Goal: Task Accomplishment & Management: Manage account settings

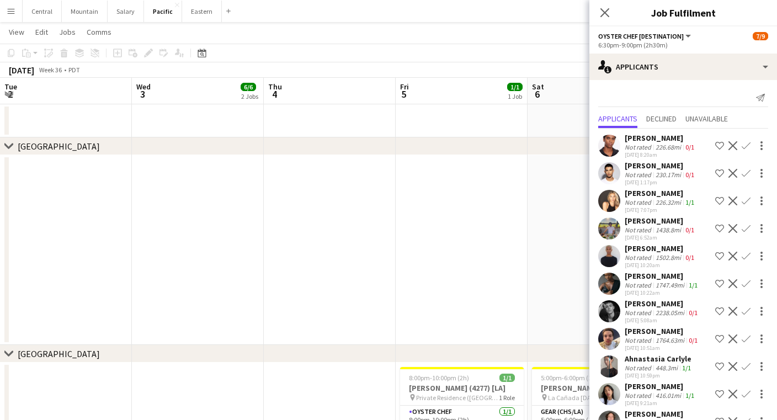
scroll to position [0, 369]
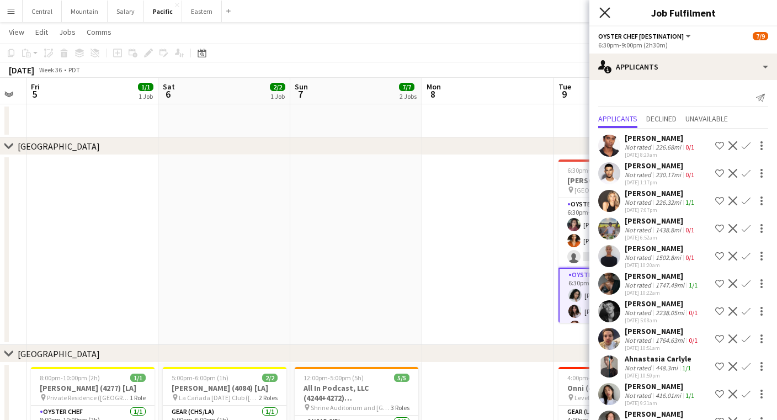
click at [603, 10] on icon at bounding box center [604, 12] width 10 height 10
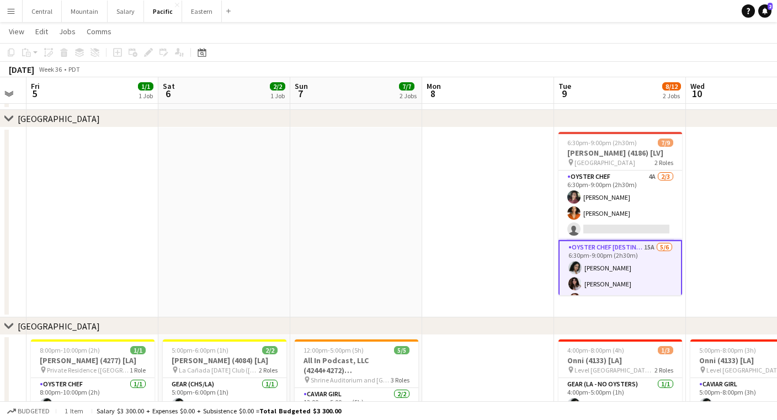
scroll to position [0, 0]
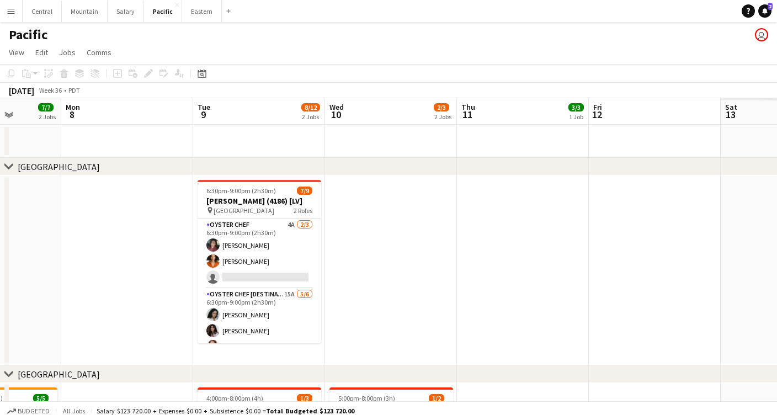
scroll to position [0, 363]
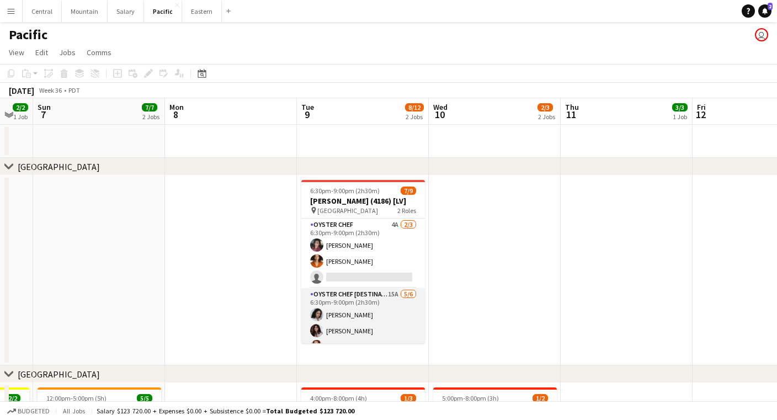
click at [384, 301] on app-card-role "Oyster Chef [DESTINATION] 15A [DATE] 6:30pm-9:00pm (2h30m) [PERSON_NAME] [PERSO…" at bounding box center [363, 347] width 124 height 118
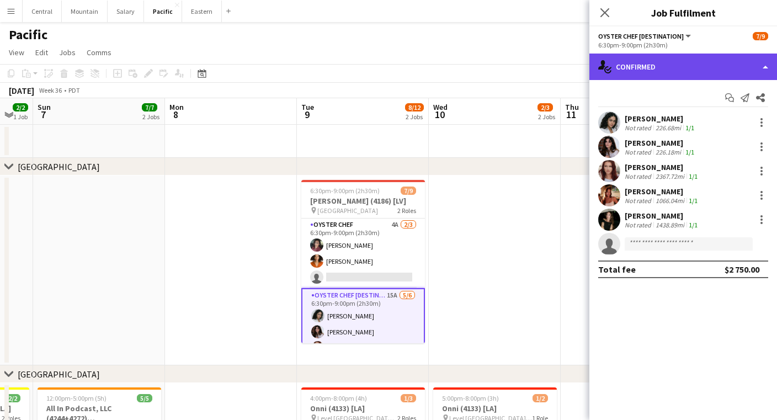
click at [681, 62] on div "single-neutral-actions-check-2 Confirmed" at bounding box center [683, 67] width 188 height 26
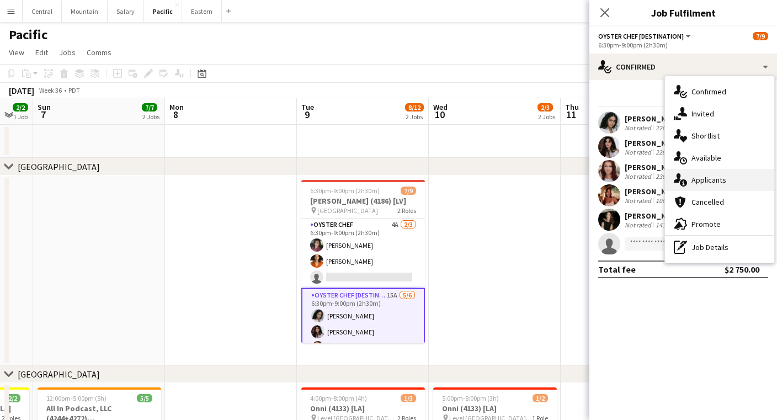
click at [711, 185] on div "single-neutral-actions-information Applicants" at bounding box center [719, 180] width 109 height 22
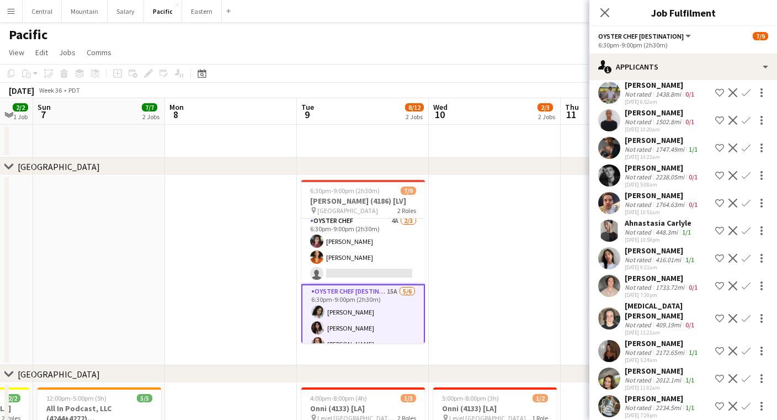
scroll to position [0, 0]
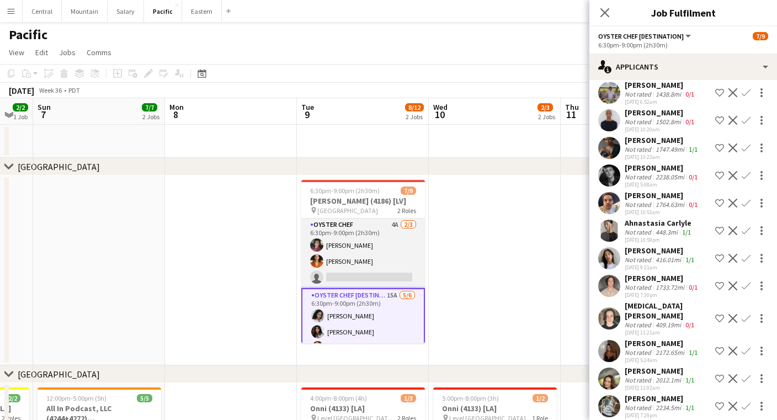
click at [386, 262] on app-card-role "Oyster Chef 4A [DATE] 6:30pm-9:00pm (2h30m) Tea [PERSON_NAME] [PERSON_NAME] sin…" at bounding box center [363, 254] width 124 height 70
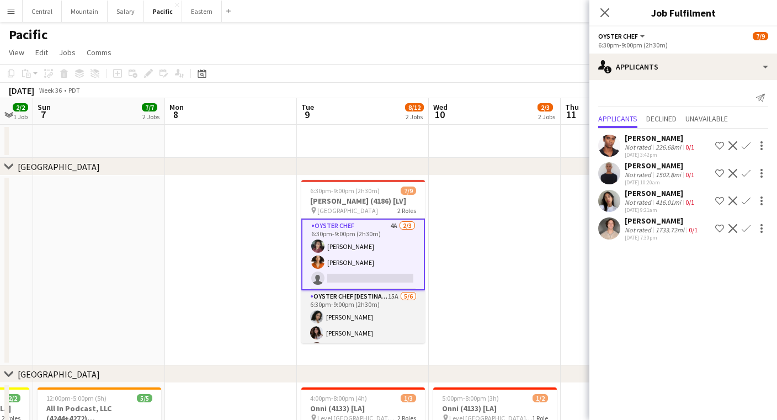
click at [386, 301] on app-card-role "Oyster Chef [DESTINATION] 15A [DATE] 6:30pm-9:00pm (2h30m) [PERSON_NAME] [PERSO…" at bounding box center [363, 349] width 124 height 118
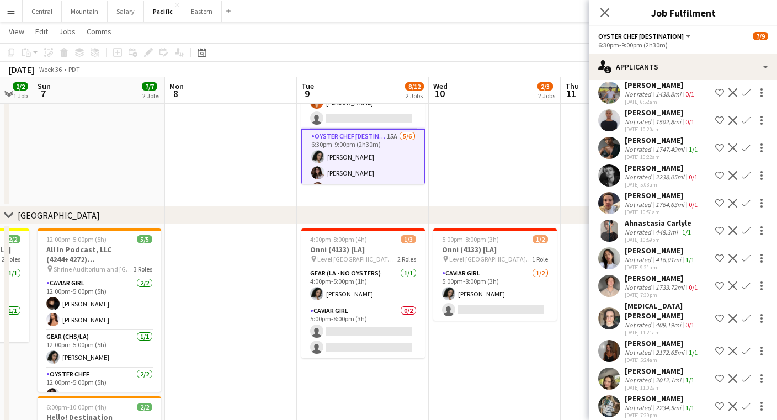
scroll to position [159, 0]
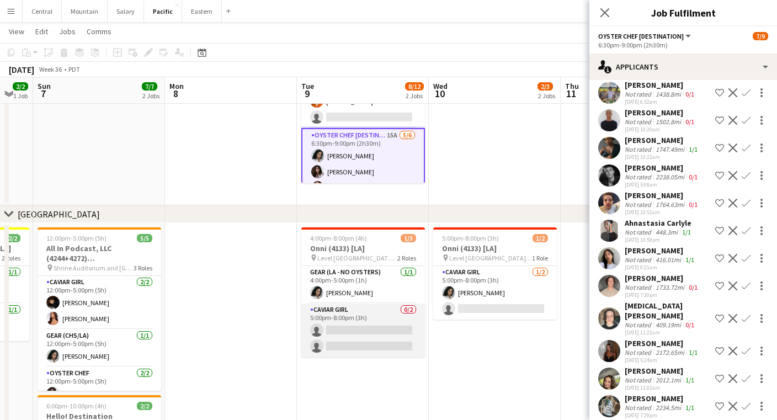
click at [390, 308] on app-card-role "Caviar Girl [DEMOGRAPHIC_DATA]/2 5:00pm-8:00pm (3h) single-neutral-actions sing…" at bounding box center [363, 331] width 124 height 54
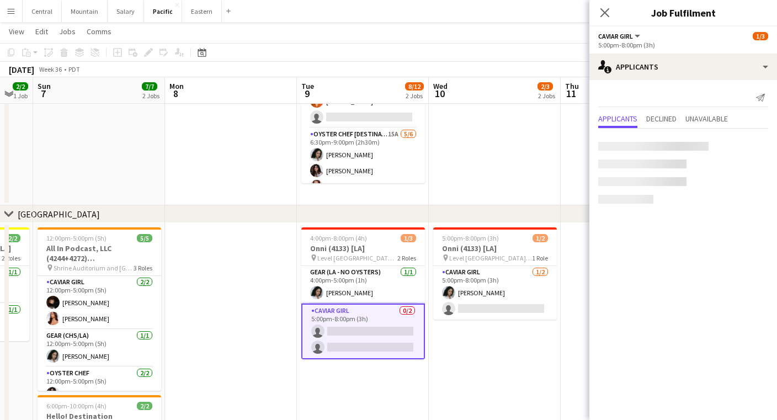
scroll to position [0, 0]
click at [407, 329] on app-card-role "Caviar Girl [DEMOGRAPHIC_DATA]/2 5:00pm-8:00pm (3h) single-neutral-actions sing…" at bounding box center [363, 332] width 124 height 56
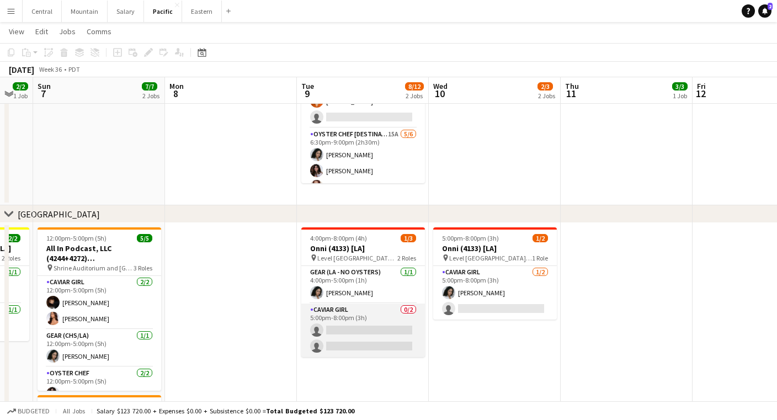
click at [407, 329] on app-card-role "Caviar Girl [DEMOGRAPHIC_DATA]/2 5:00pm-8:00pm (3h) single-neutral-actions sing…" at bounding box center [363, 331] width 124 height 54
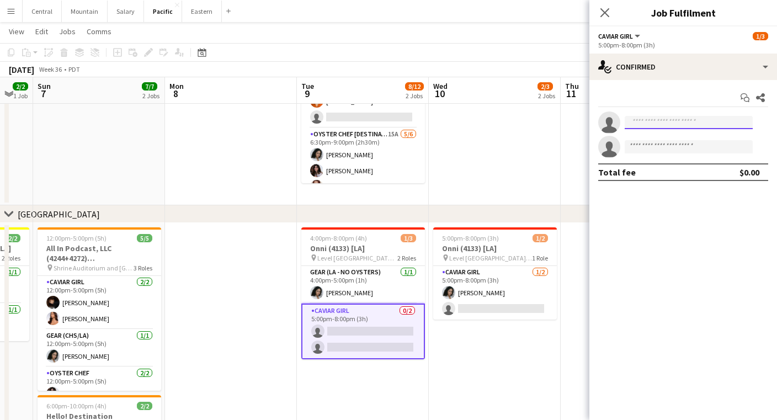
click at [676, 127] on input at bounding box center [689, 122] width 128 height 13
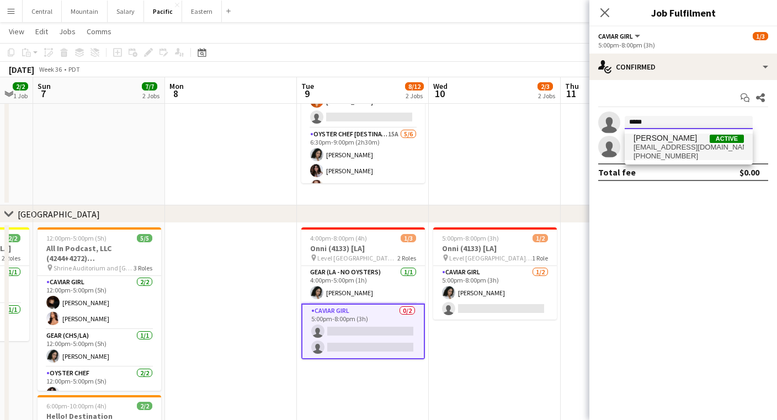
type input "*****"
click at [674, 148] on span "[EMAIL_ADDRESS][DOMAIN_NAME]" at bounding box center [689, 147] width 110 height 9
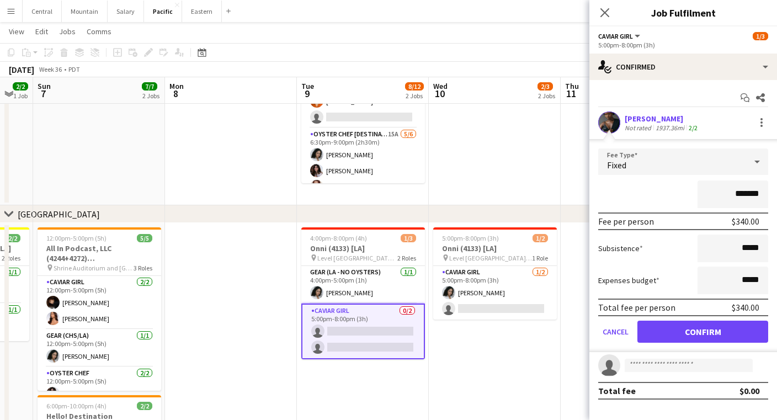
click at [697, 328] on button "Confirm" at bounding box center [702, 332] width 131 height 22
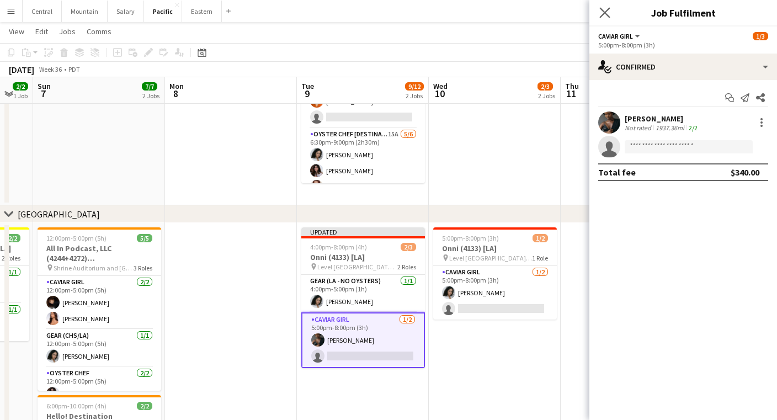
click at [604, 19] on app-icon "Close pop-in" at bounding box center [605, 13] width 16 height 16
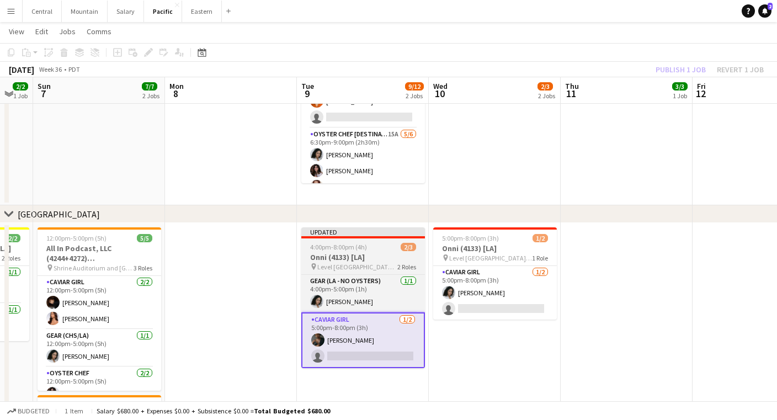
click at [375, 262] on h3 "Onni (4133) [LA]" at bounding box center [363, 257] width 124 height 10
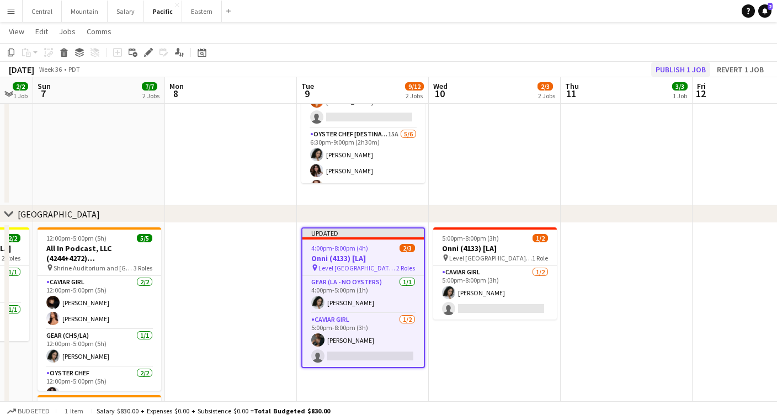
click at [680, 70] on button "Publish 1 job" at bounding box center [680, 69] width 59 height 14
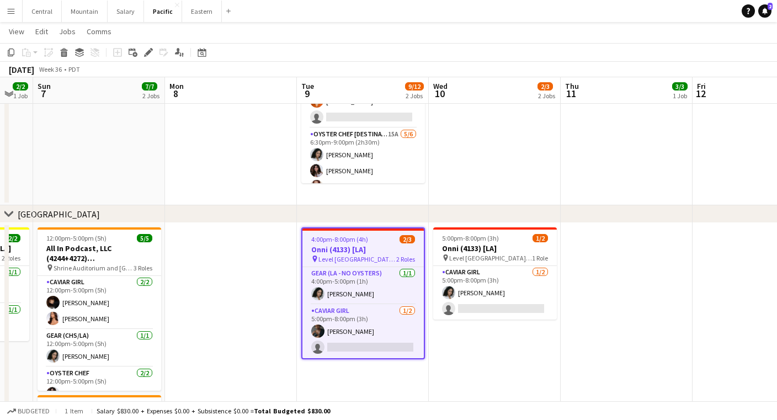
click at [19, 9] on button "Menu" at bounding box center [11, 11] width 22 height 22
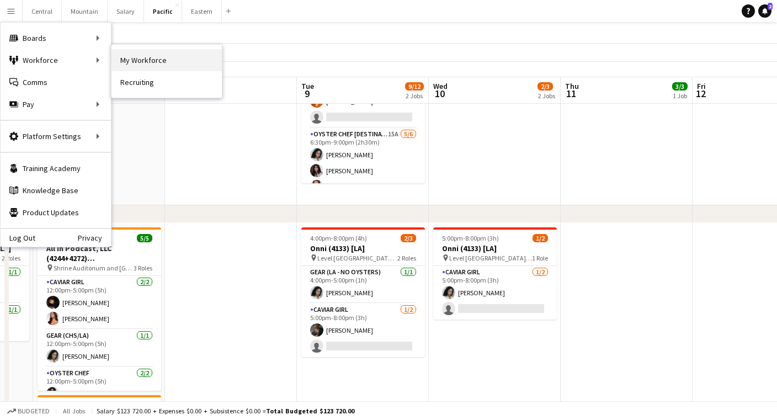
click at [136, 61] on link "My Workforce" at bounding box center [166, 60] width 110 height 22
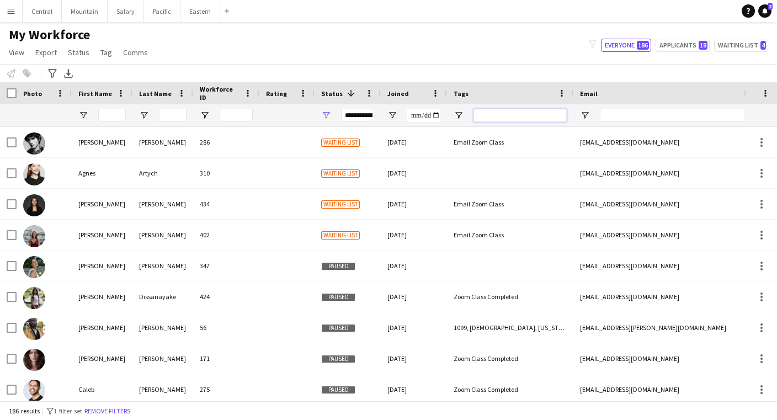
click at [502, 118] on input "Tags Filter Input" at bounding box center [520, 115] width 93 height 13
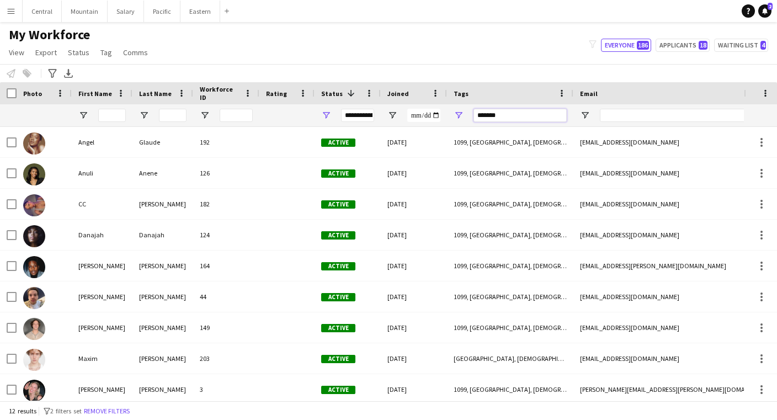
type input "*******"
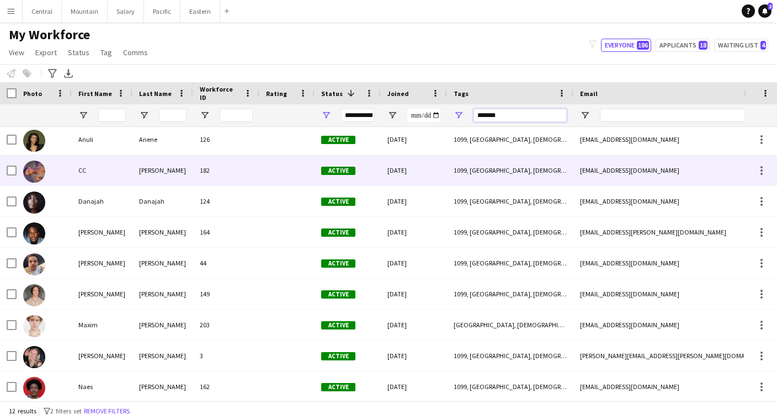
scroll to position [21, 0]
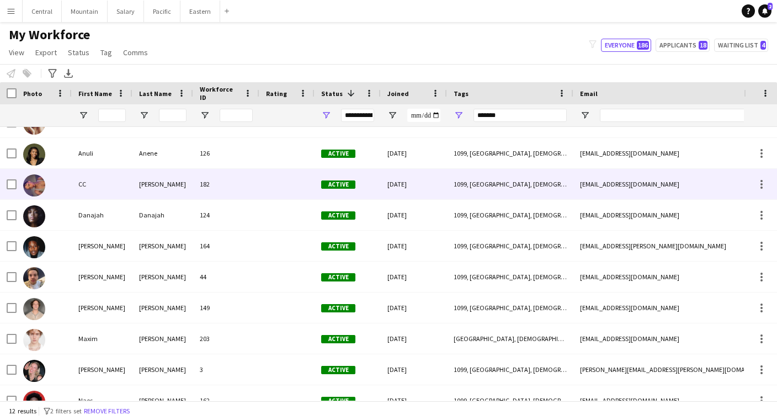
click at [96, 172] on div "CC" at bounding box center [102, 184] width 61 height 30
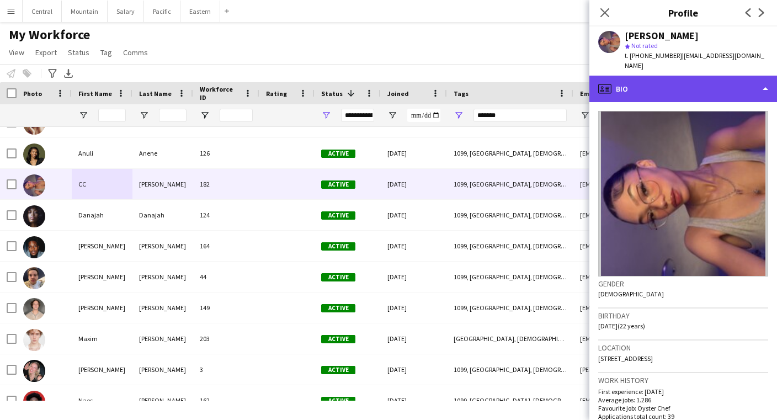
click at [661, 76] on div "profile Bio" at bounding box center [683, 89] width 188 height 26
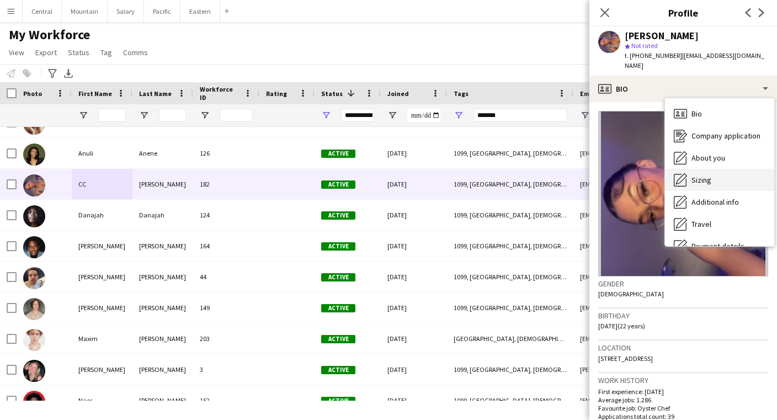
click at [707, 174] on div "Sizing [GEOGRAPHIC_DATA]" at bounding box center [719, 180] width 109 height 22
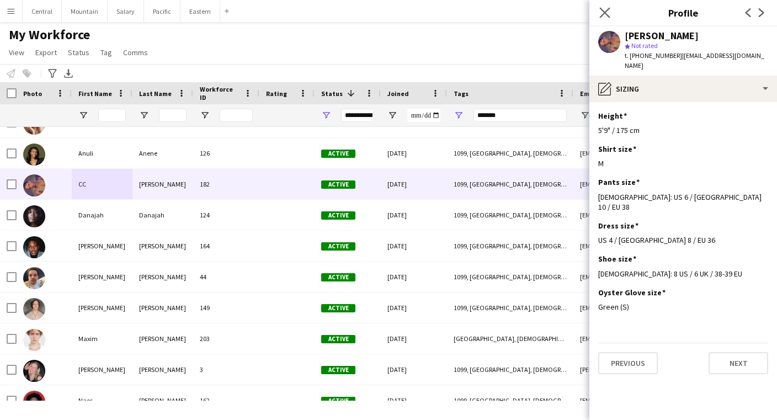
click at [599, 9] on app-icon "Close pop-in" at bounding box center [605, 13] width 16 height 16
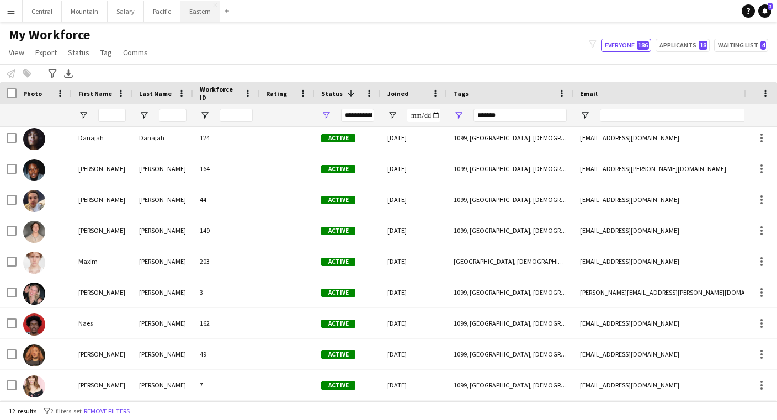
click at [196, 19] on button "Eastern Close" at bounding box center [200, 12] width 40 height 22
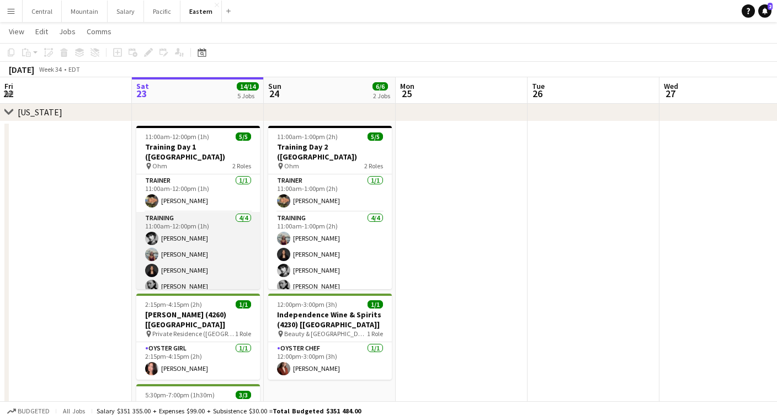
scroll to position [335, 0]
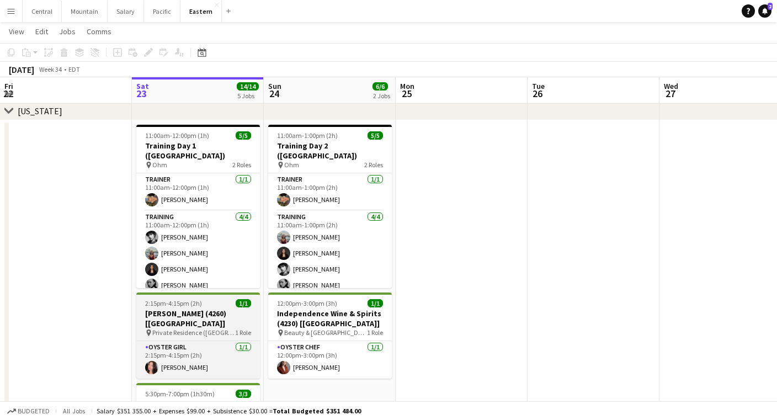
click at [185, 313] on h3 "[PERSON_NAME] (4260) [[GEOGRAPHIC_DATA]]" at bounding box center [198, 319] width 124 height 20
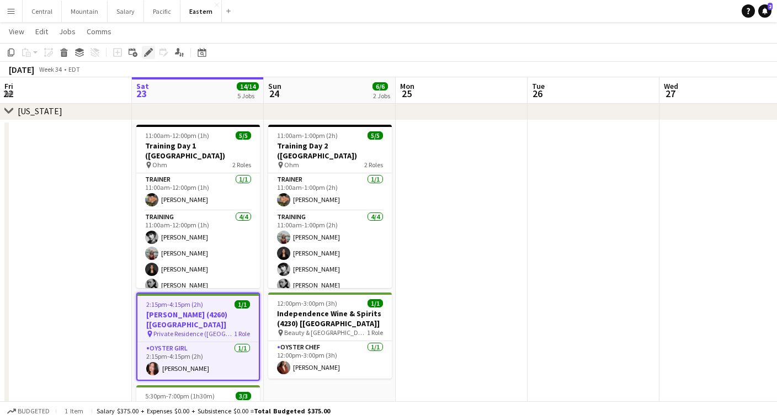
click at [150, 49] on icon "Edit" at bounding box center [148, 52] width 9 height 9
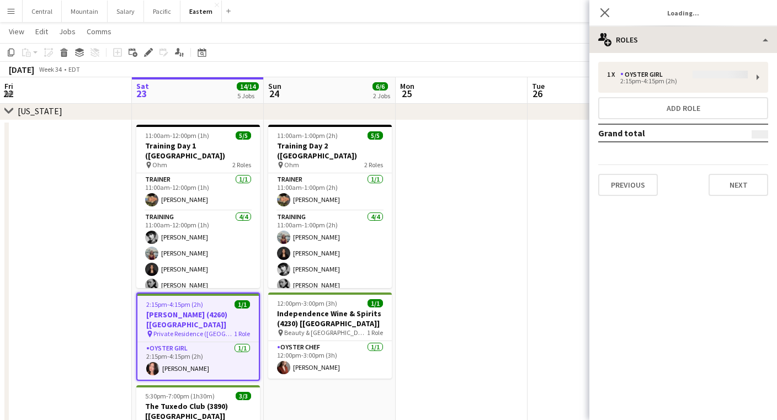
type input "**********"
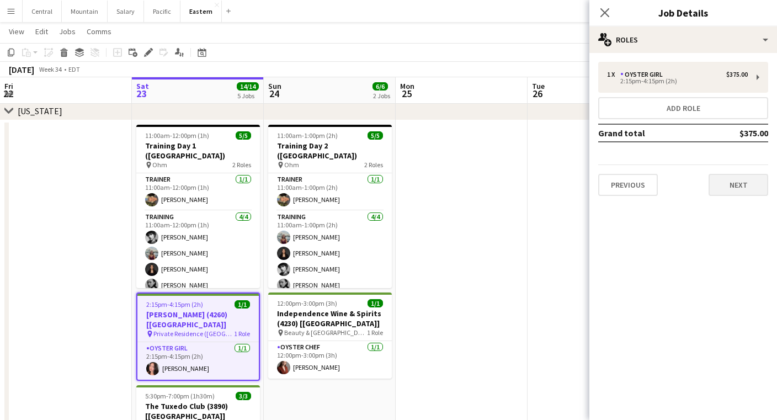
click at [733, 190] on button "Next" at bounding box center [739, 185] width 60 height 22
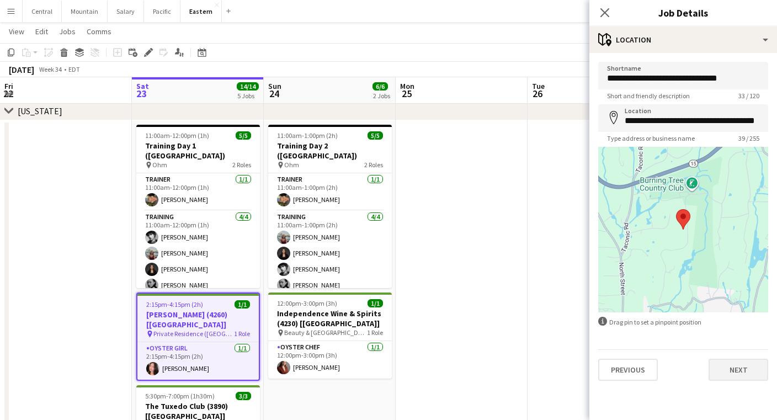
click at [735, 363] on button "Next" at bounding box center [739, 370] width 60 height 22
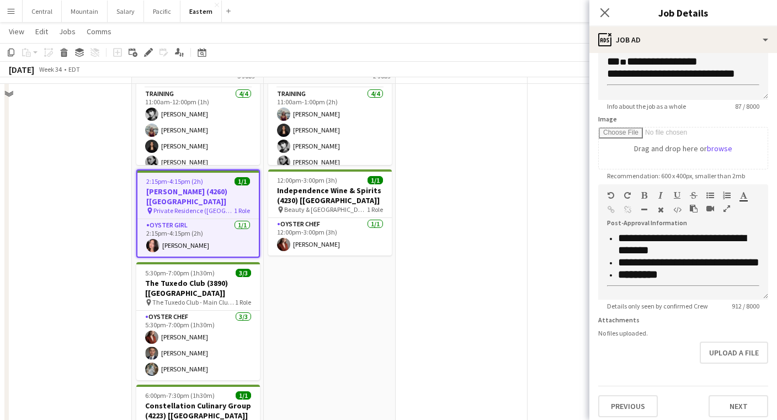
scroll to position [460, 0]
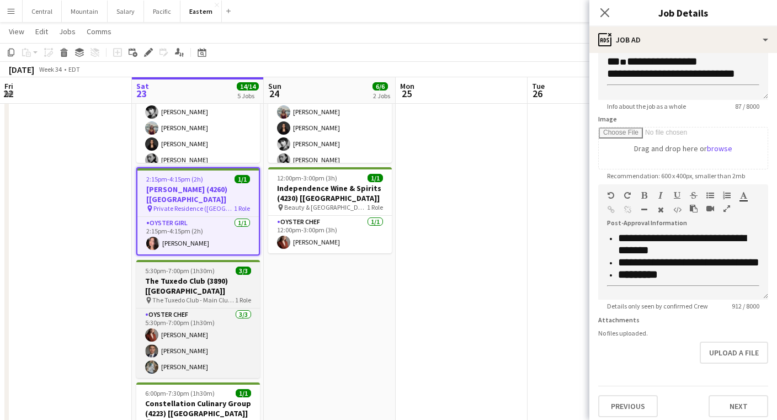
click at [214, 276] on h3 "The Tuxedo Club (3890) [[GEOGRAPHIC_DATA]]" at bounding box center [198, 286] width 124 height 20
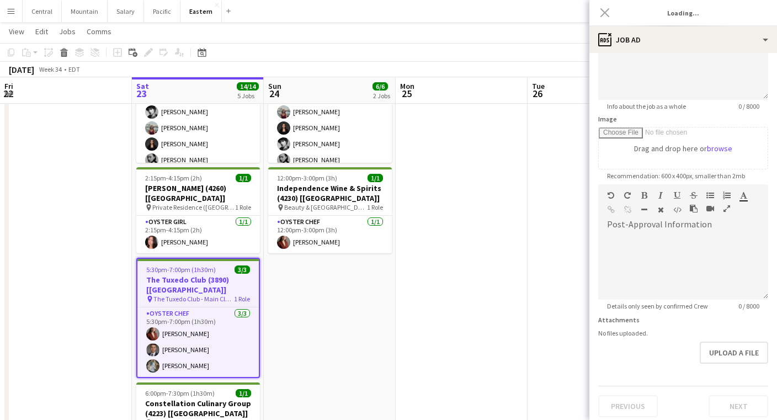
scroll to position [0, 0]
type input "**********"
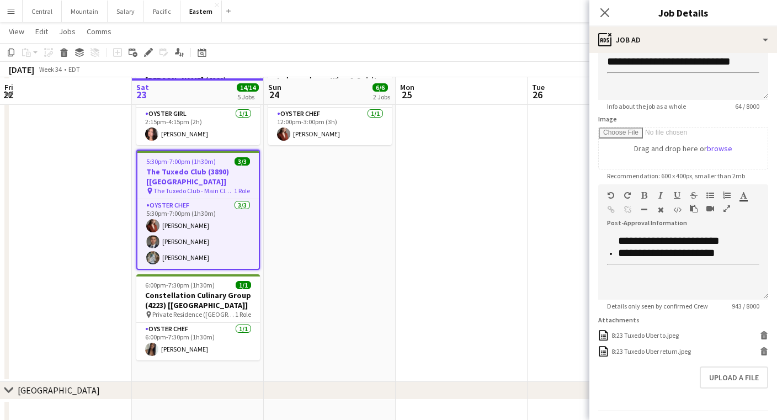
scroll to position [570, 0]
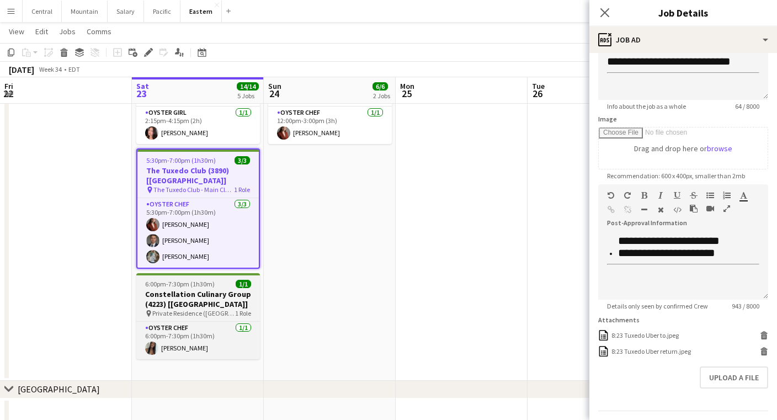
click at [201, 280] on span "6:00pm-7:30pm (1h30m)" at bounding box center [180, 284] width 70 height 8
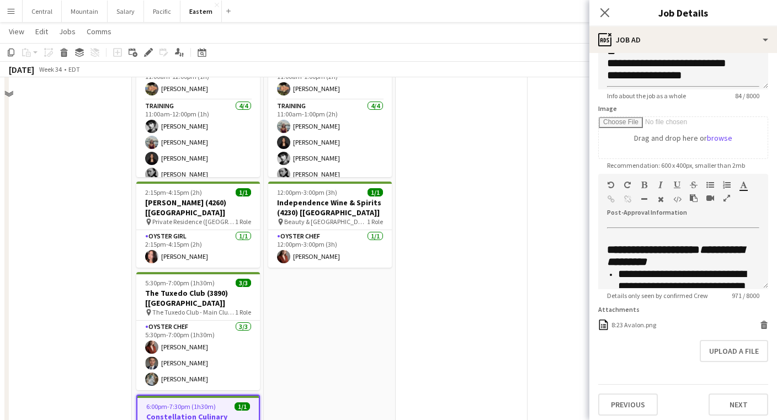
scroll to position [344, 0]
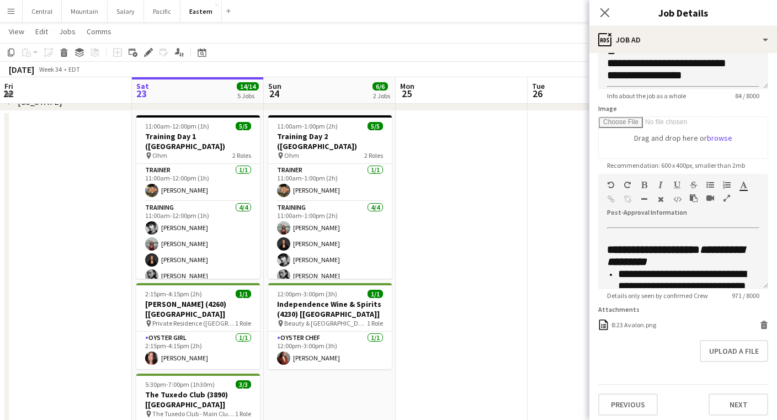
click at [196, 319] on span "Private Residence ([GEOGRAPHIC_DATA], [GEOGRAPHIC_DATA])" at bounding box center [193, 323] width 83 height 8
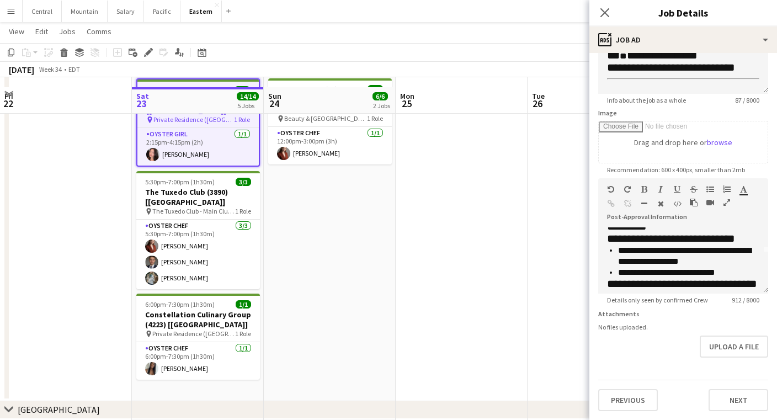
scroll to position [564, 0]
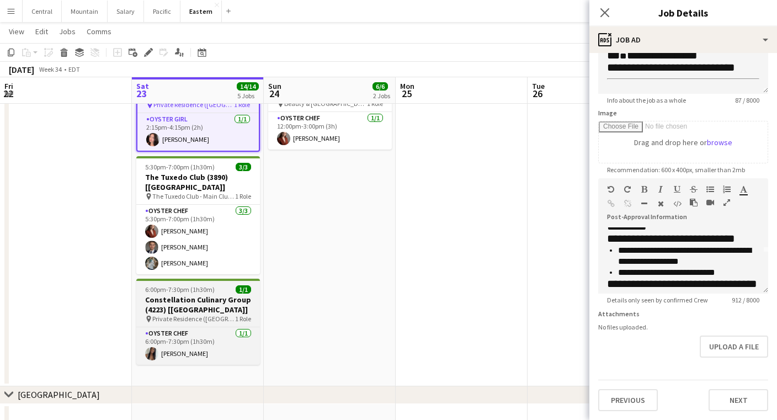
click at [170, 295] on h3 "Constellation Culinary Group (4223) [[GEOGRAPHIC_DATA]]" at bounding box center [198, 305] width 124 height 20
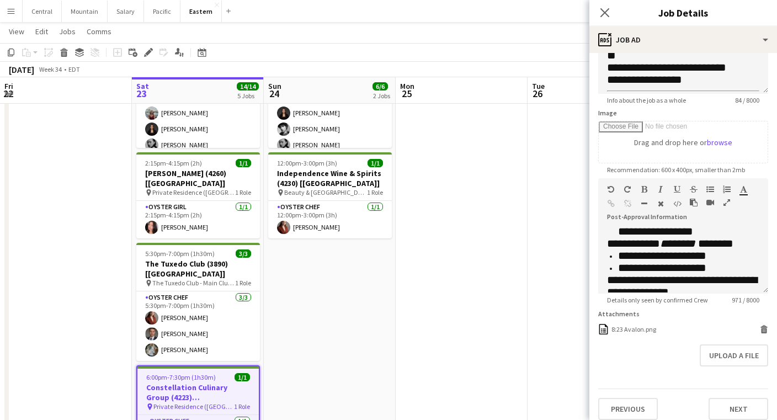
scroll to position [76, 0]
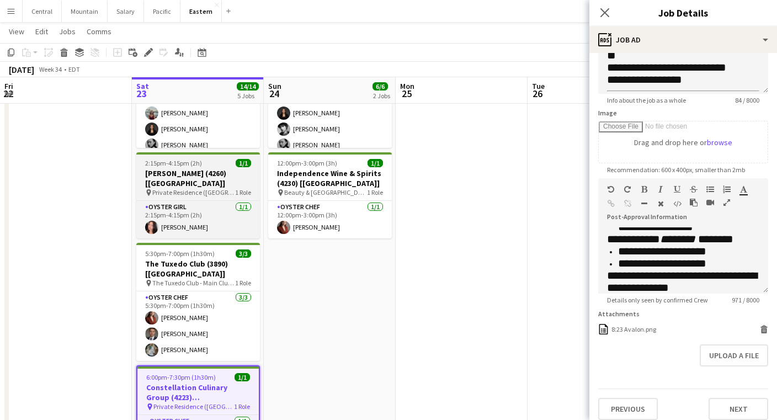
click at [198, 163] on span "2:15pm-4:15pm (2h)" at bounding box center [173, 163] width 57 height 8
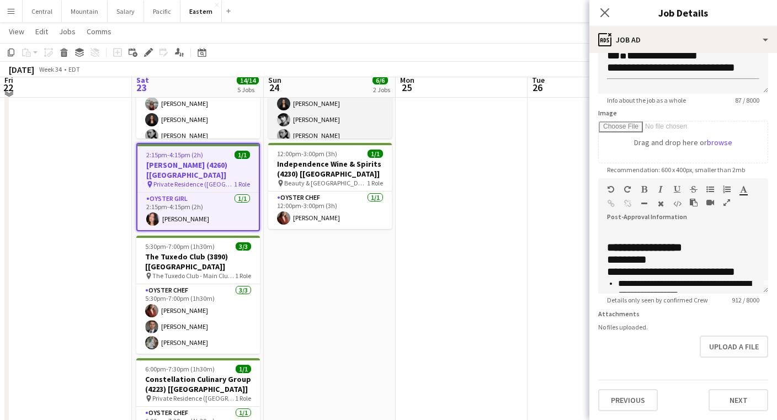
scroll to position [519, 0]
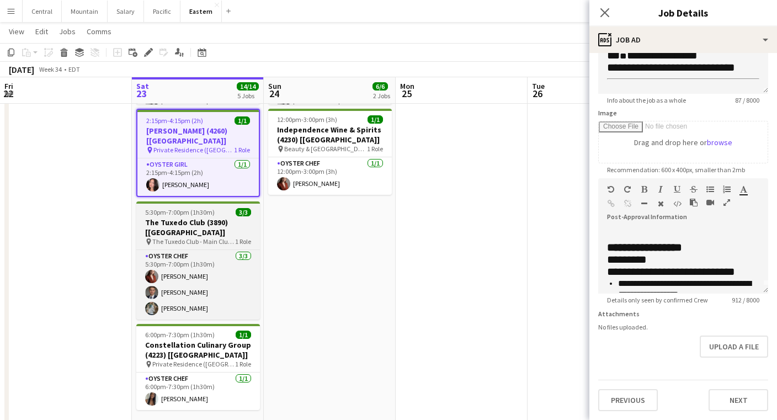
click at [224, 208] on div "5:30pm-7:00pm (1h30m) 3/3" at bounding box center [198, 212] width 124 height 8
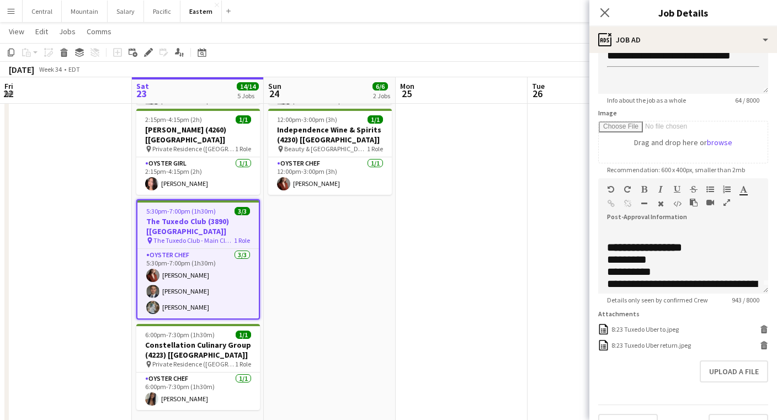
type input "**********"
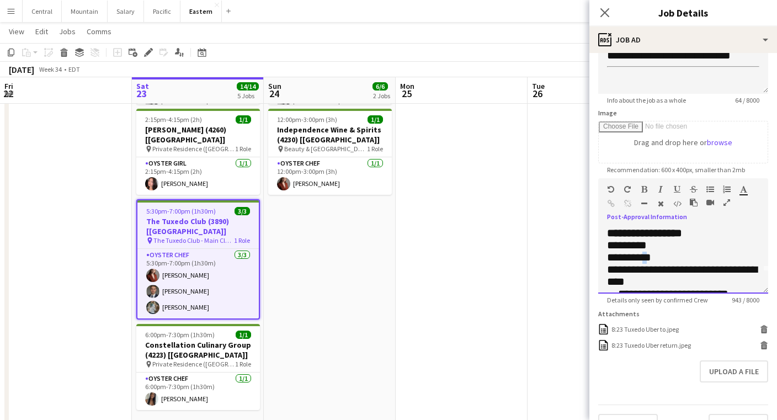
click at [651, 256] on span "**********" at bounding box center [629, 257] width 44 height 11
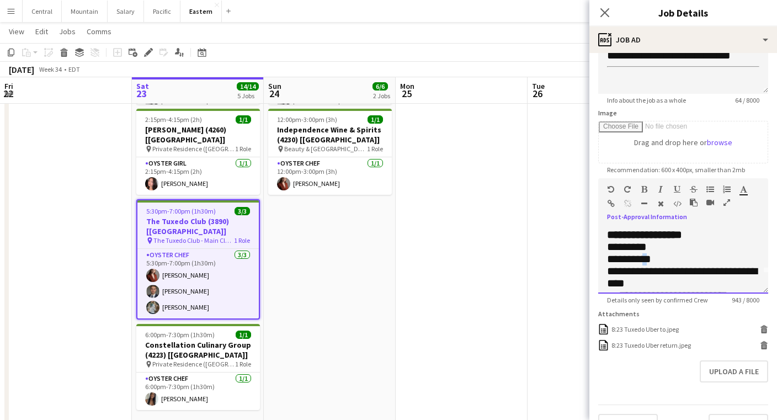
scroll to position [0, 0]
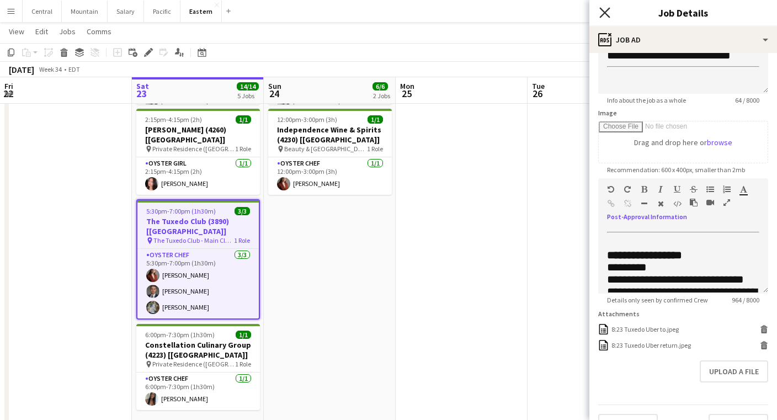
click at [604, 11] on icon at bounding box center [604, 12] width 10 height 10
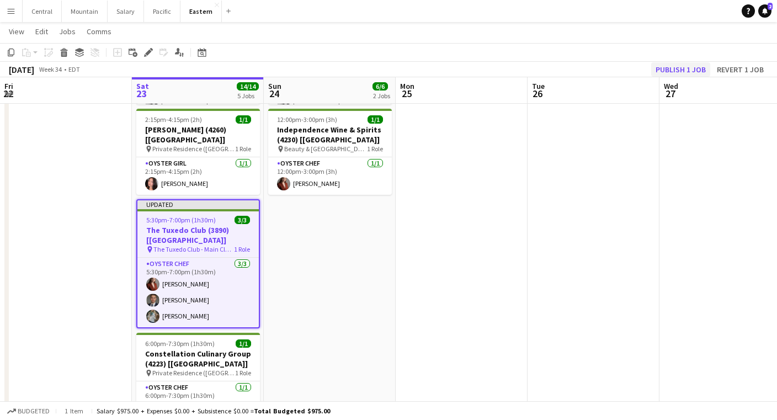
click at [666, 67] on button "Publish 1 job" at bounding box center [680, 69] width 59 height 14
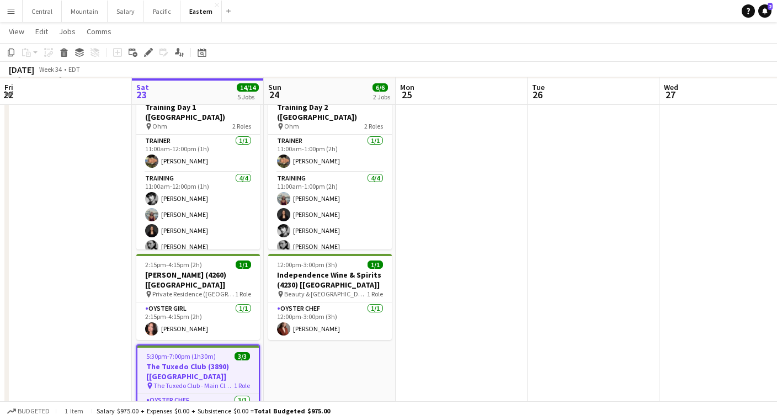
scroll to position [375, 0]
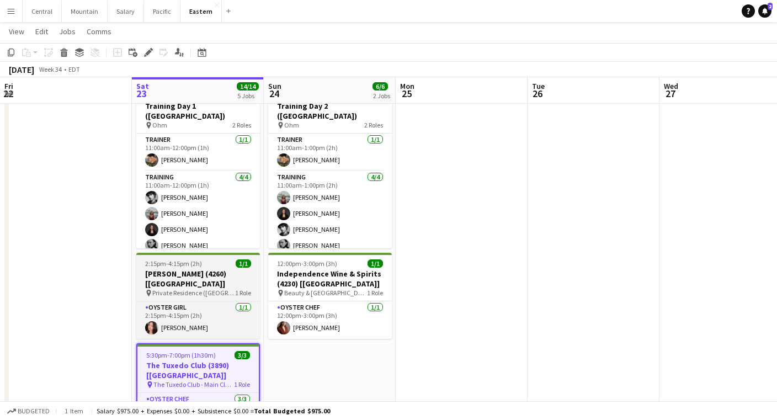
click at [192, 269] on h3 "[PERSON_NAME] (4260) [[GEOGRAPHIC_DATA]]" at bounding box center [198, 279] width 124 height 20
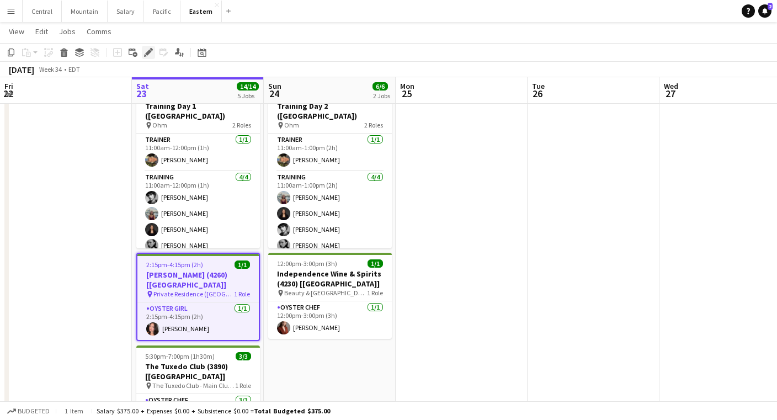
click at [148, 51] on icon at bounding box center [148, 53] width 6 height 6
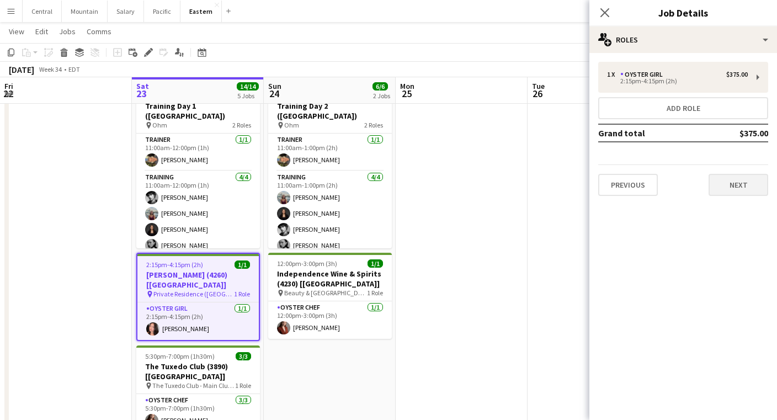
click at [724, 181] on button "Next" at bounding box center [739, 185] width 60 height 22
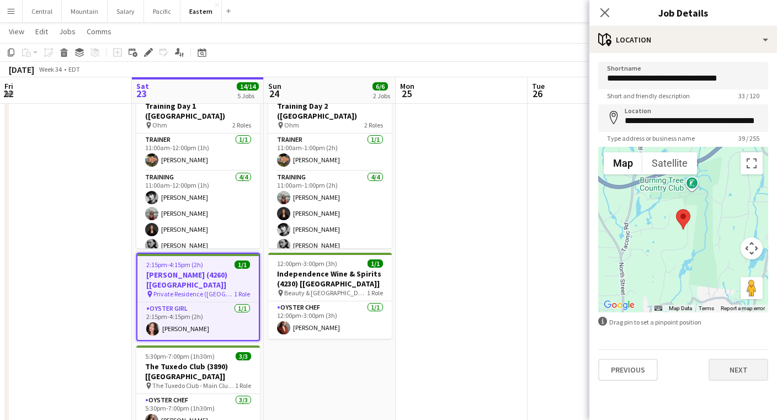
click at [738, 370] on button "Next" at bounding box center [739, 370] width 60 height 22
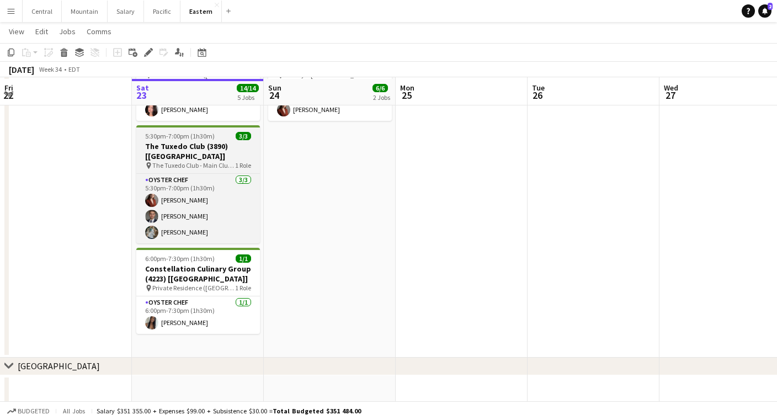
scroll to position [594, 0]
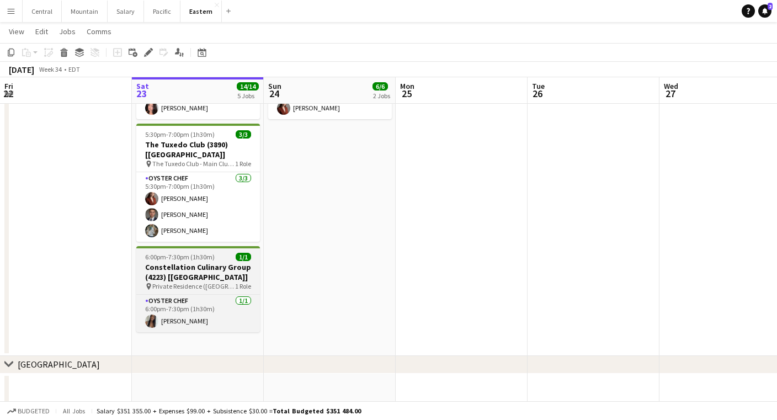
click at [198, 246] on app-job-card "6:00pm-7:30pm (1h30m) 1/1 Constellation Culinary Group (4223) [[GEOGRAPHIC_DATA…" at bounding box center [198, 289] width 124 height 86
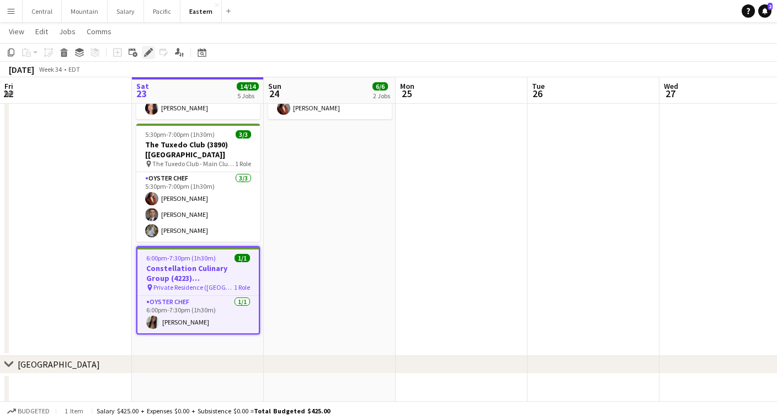
click at [142, 52] on div "Edit" at bounding box center [148, 52] width 13 height 13
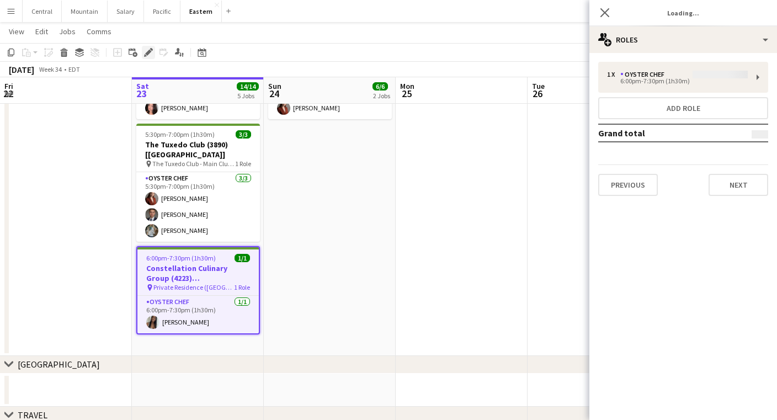
type input "**********"
click at [747, 187] on button "Next" at bounding box center [739, 185] width 60 height 22
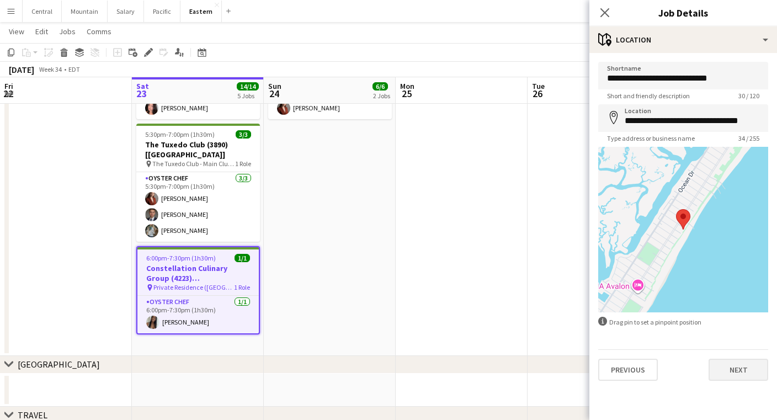
click at [716, 370] on button "Next" at bounding box center [739, 370] width 60 height 22
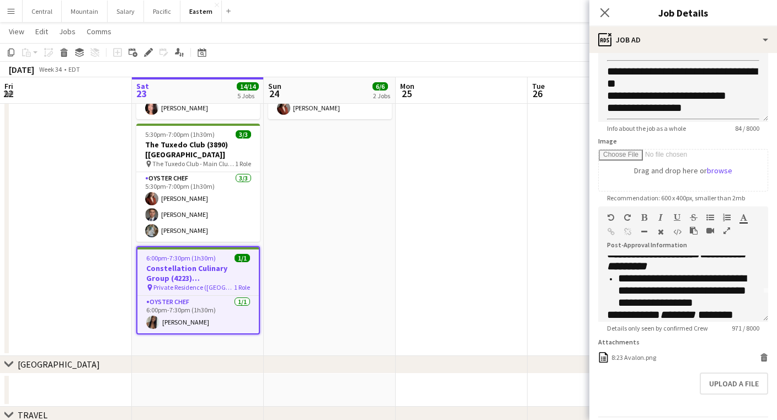
scroll to position [38, 0]
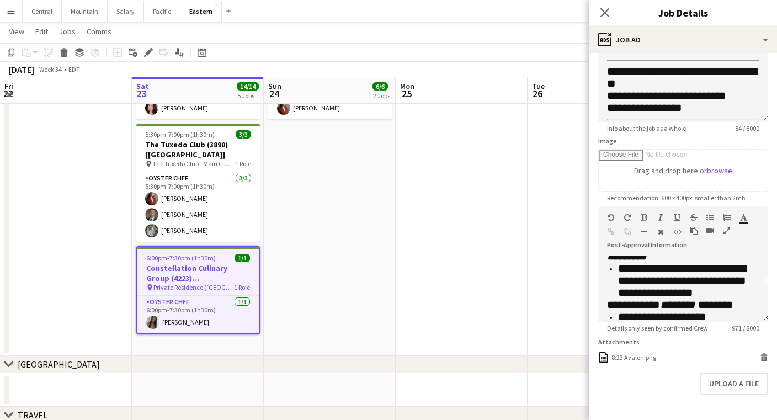
click at [725, 228] on icon "button" at bounding box center [727, 231] width 7 height 8
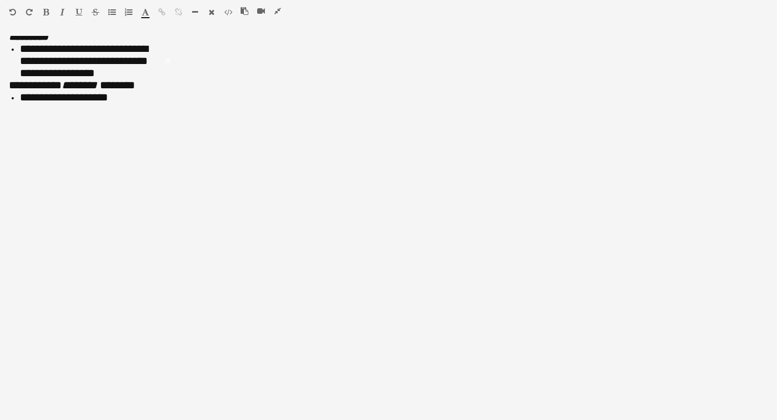
scroll to position [9, 0]
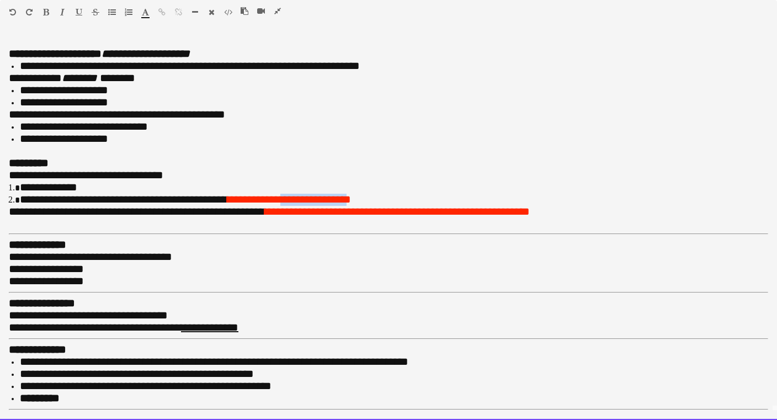
drag, startPoint x: 354, startPoint y: 194, endPoint x: 285, endPoint y: 193, distance: 69.0
click at [285, 194] on font "**********" at bounding box center [289, 199] width 124 height 11
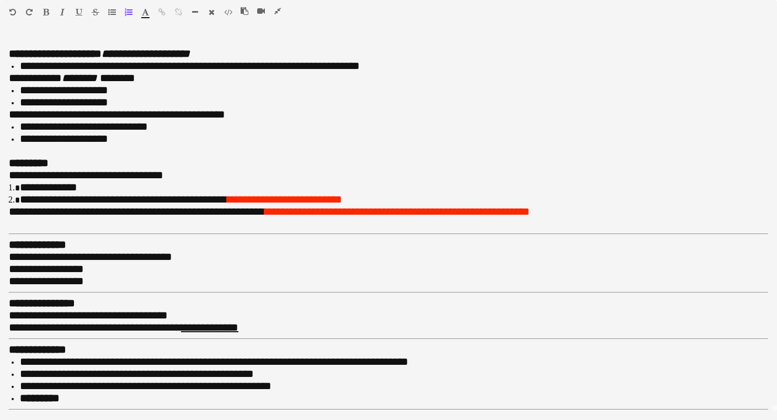
click at [277, 8] on icon "button" at bounding box center [277, 11] width 7 height 8
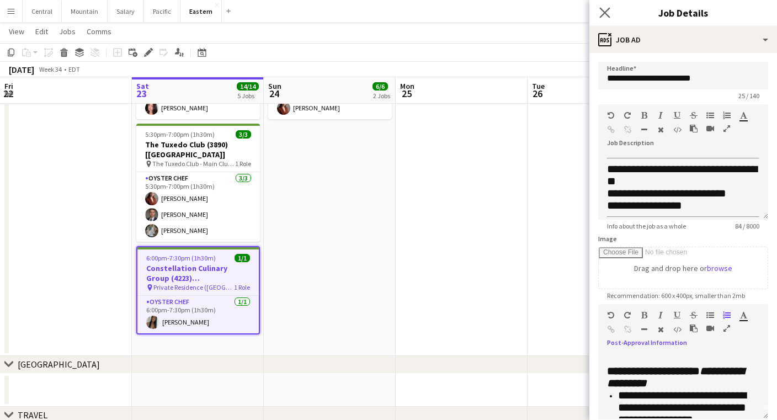
click at [600, 6] on app-icon "Close pop-in" at bounding box center [605, 13] width 16 height 16
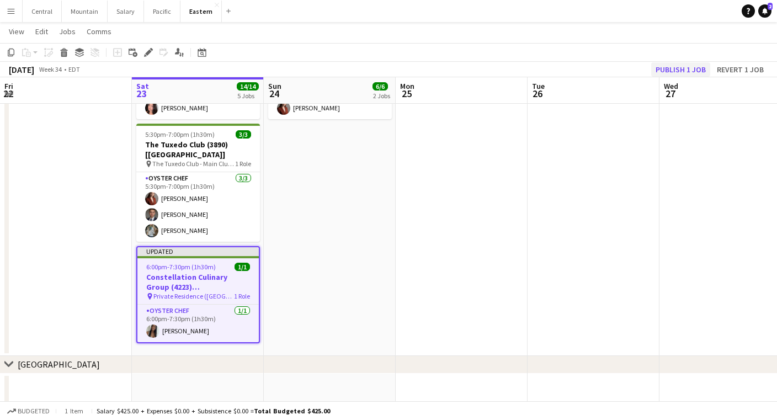
click at [691, 62] on button "Publish 1 job" at bounding box center [680, 69] width 59 height 14
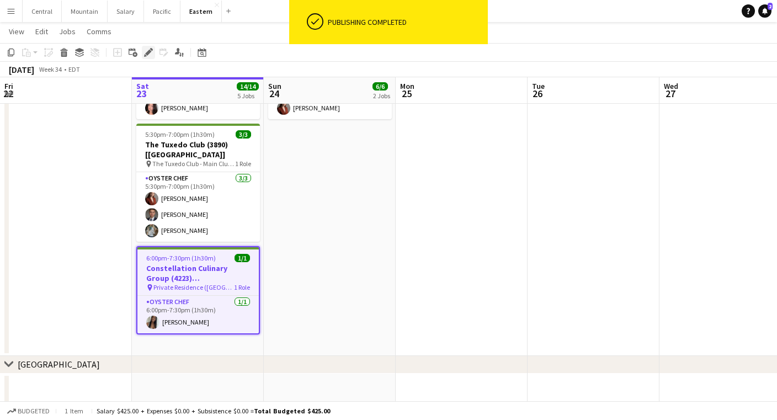
click at [152, 49] on icon "Edit" at bounding box center [148, 52] width 9 height 9
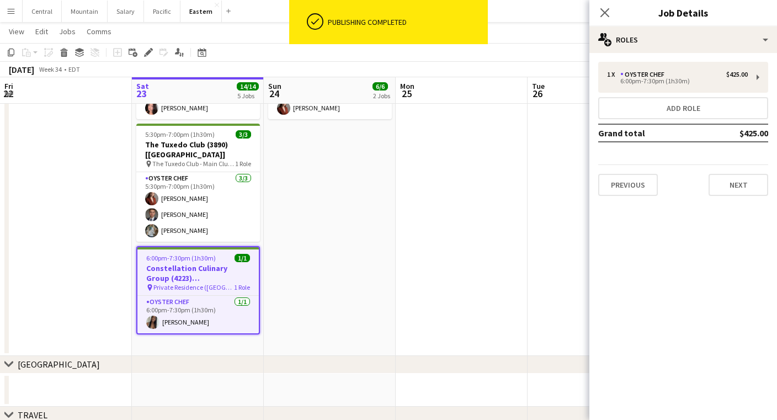
click at [721, 166] on div "Previous Next" at bounding box center [683, 179] width 170 height 31
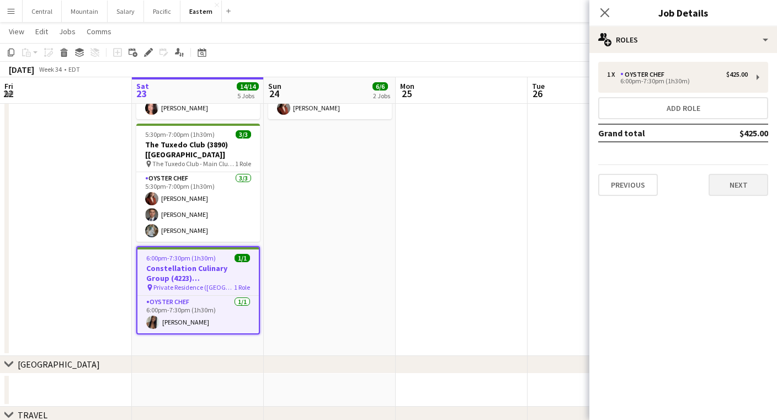
click at [721, 190] on button "Next" at bounding box center [739, 185] width 60 height 22
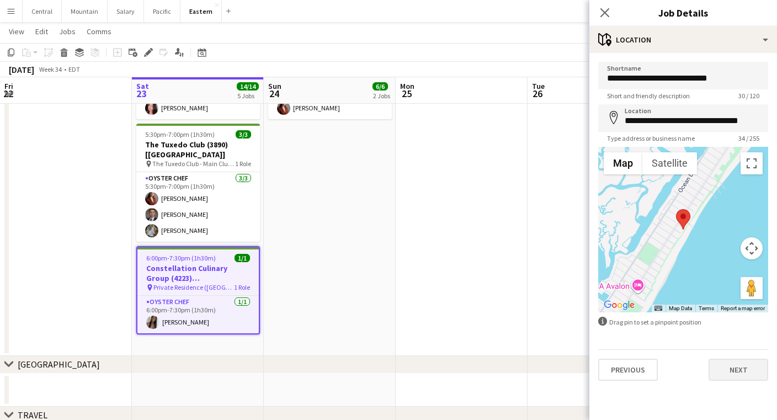
click at [726, 374] on button "Next" at bounding box center [739, 370] width 60 height 22
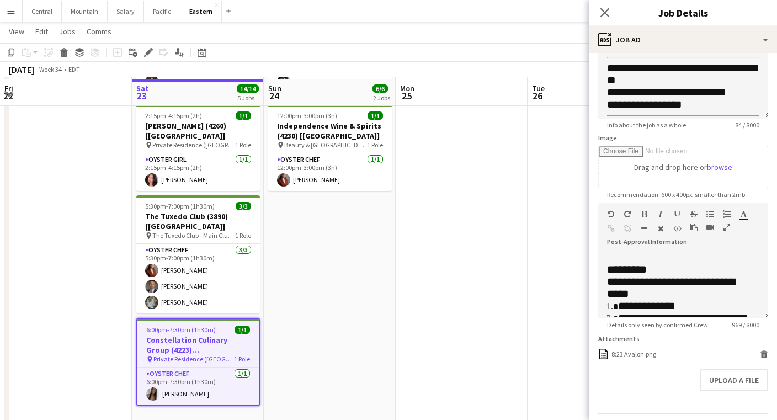
scroll to position [528, 0]
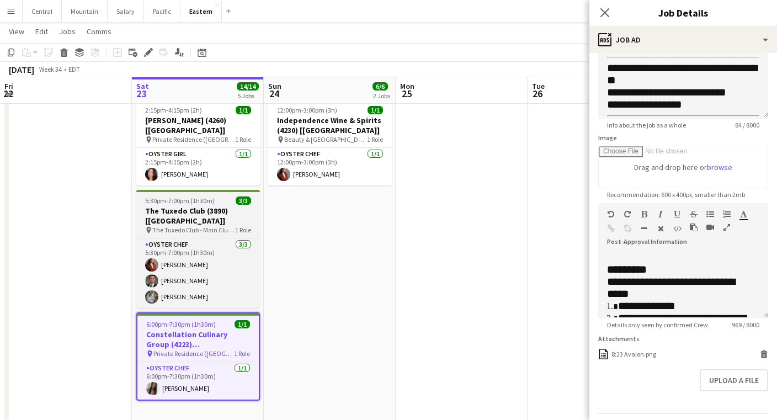
click at [187, 206] on h3 "The Tuxedo Club (3890) [[GEOGRAPHIC_DATA]]" at bounding box center [198, 216] width 124 height 20
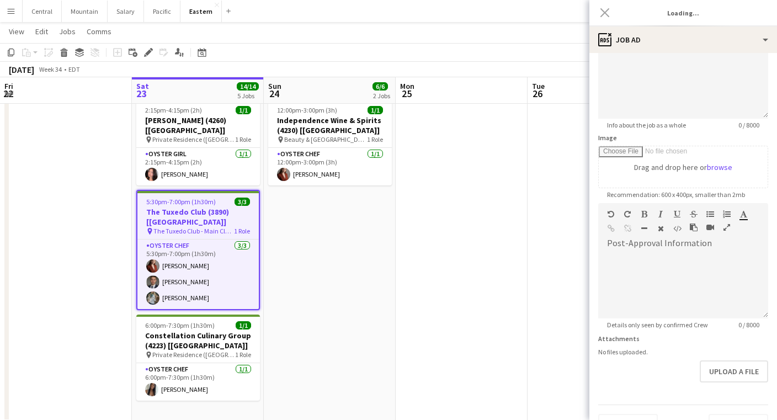
scroll to position [0, 0]
type input "**********"
